Goal: Information Seeking & Learning: Learn about a topic

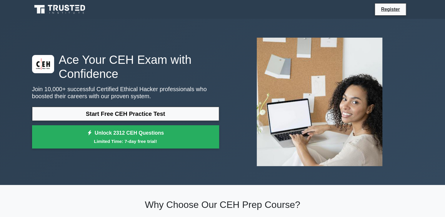
click at [138, 109] on link "Start Free CEH Practice Test" at bounding box center [125, 114] width 187 height 14
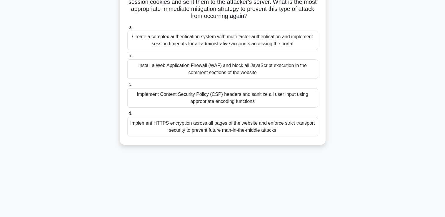
scroll to position [101, 0]
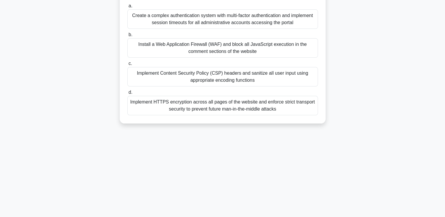
click at [136, 100] on div "Implement HTTPS encryption across all pages of the website and enforce strict t…" at bounding box center [222, 105] width 190 height 19
click at [127, 94] on input "d. Implement HTTPS encryption across all pages of the website and enforce stric…" at bounding box center [127, 93] width 0 height 4
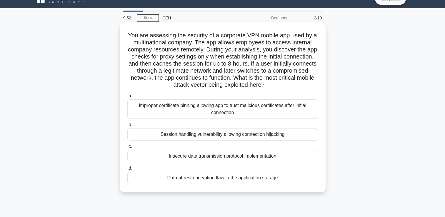
scroll to position [0, 0]
